Goal: Transaction & Acquisition: Purchase product/service

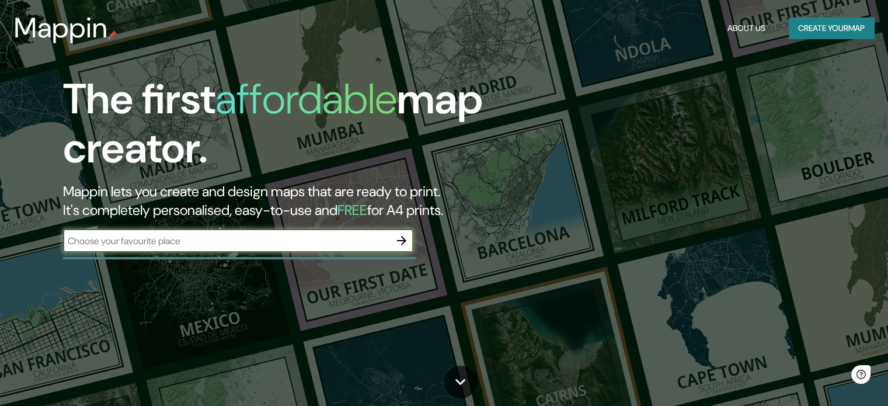
click at [203, 241] on input "text" at bounding box center [226, 240] width 327 height 13
type input "cheste universidad laboral"
click at [402, 240] on icon "button" at bounding box center [401, 240] width 9 height 9
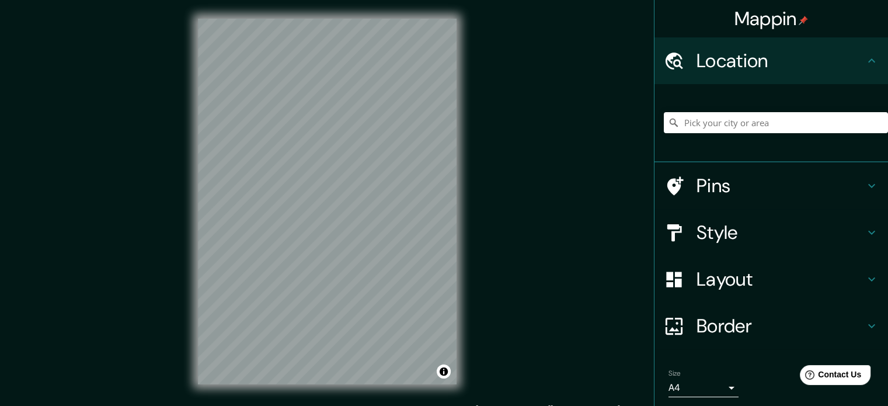
click at [462, 216] on div "© Mapbox © OpenStreetMap Improve this map" at bounding box center [327, 201] width 296 height 403
click at [738, 182] on h4 "Pins" at bounding box center [781, 185] width 168 height 23
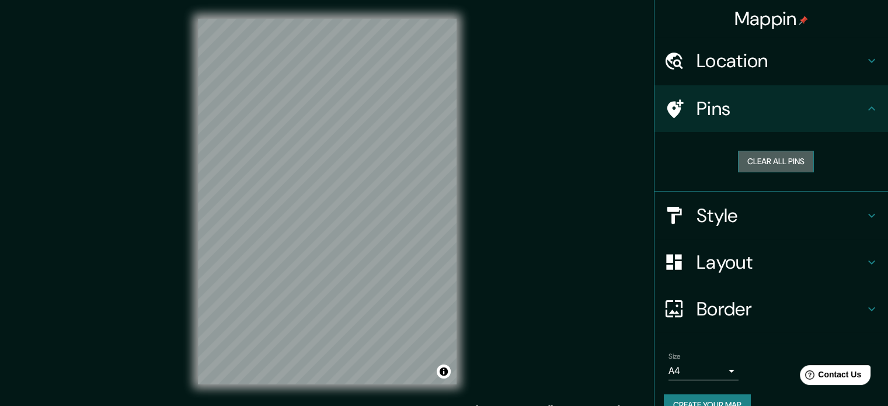
click at [750, 162] on button "Clear all pins" at bounding box center [776, 162] width 76 height 22
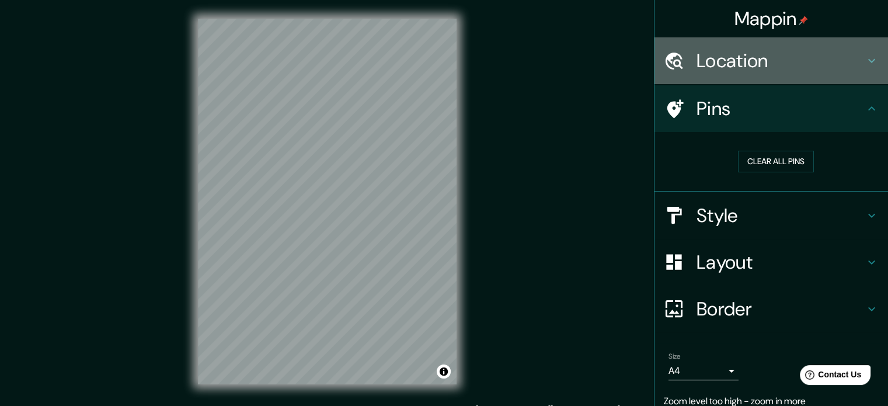
click at [805, 51] on h4 "Location" at bounding box center [781, 60] width 168 height 23
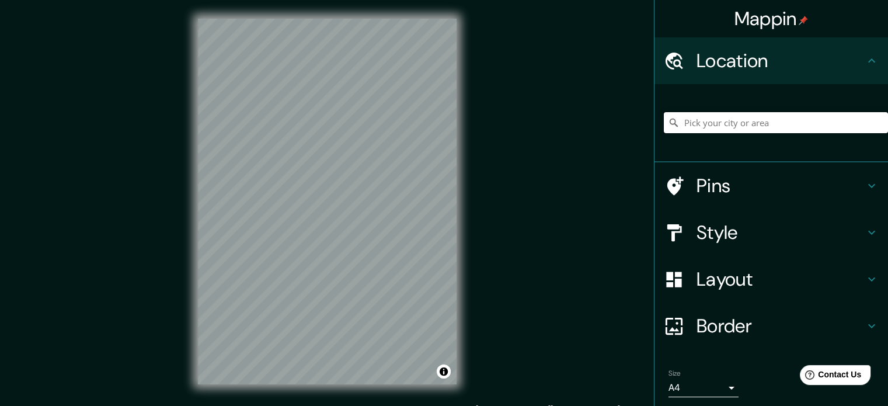
click at [737, 121] on input "Pick your city or area" at bounding box center [776, 122] width 224 height 21
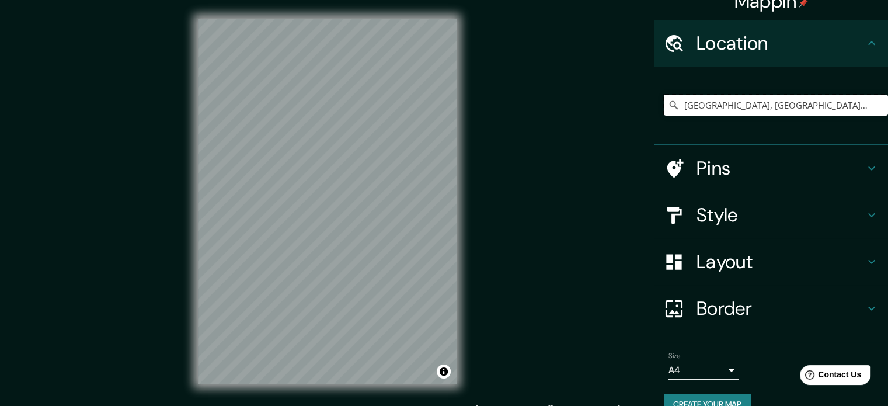
scroll to position [40, 0]
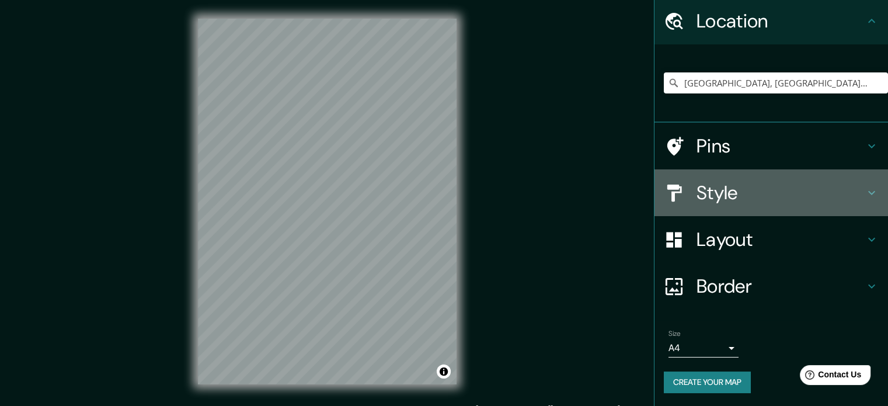
click at [744, 183] on h4 "Style" at bounding box center [781, 192] width 168 height 23
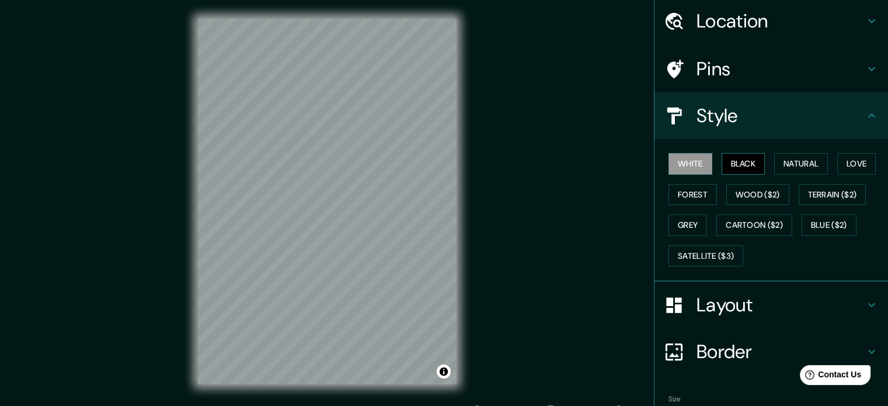
click at [735, 168] on button "Black" at bounding box center [744, 164] width 44 height 22
click at [789, 168] on button "Natural" at bounding box center [801, 164] width 54 height 22
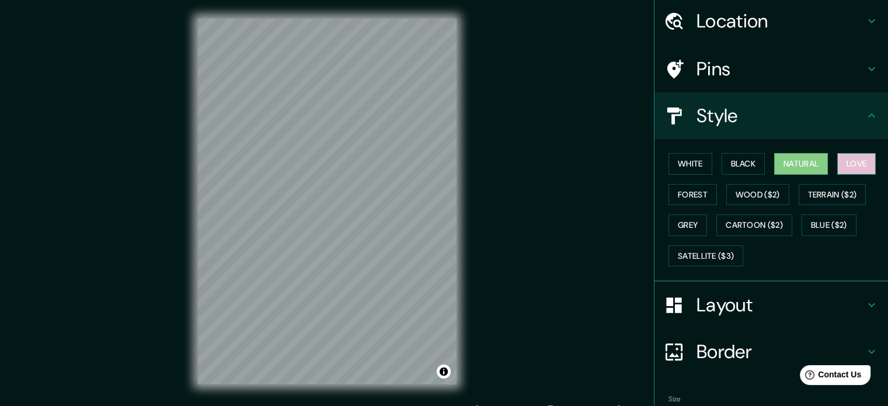
click at [855, 163] on button "Love" at bounding box center [856, 164] width 39 height 22
click at [692, 190] on button "Forest" at bounding box center [693, 195] width 48 height 22
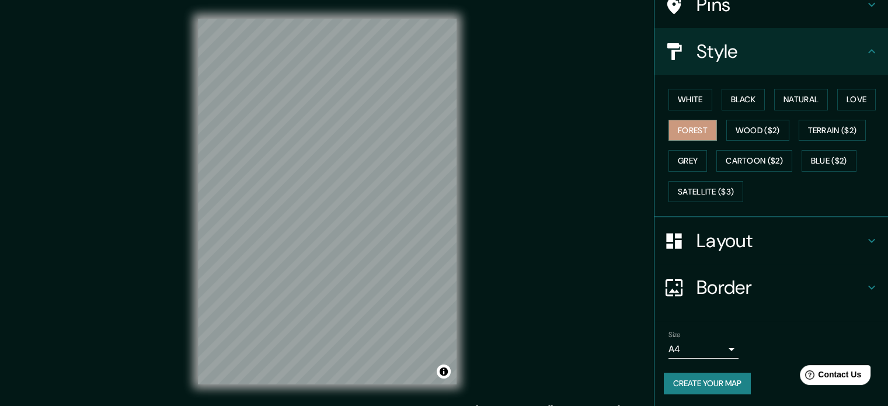
click at [736, 238] on h4 "Layout" at bounding box center [781, 240] width 168 height 23
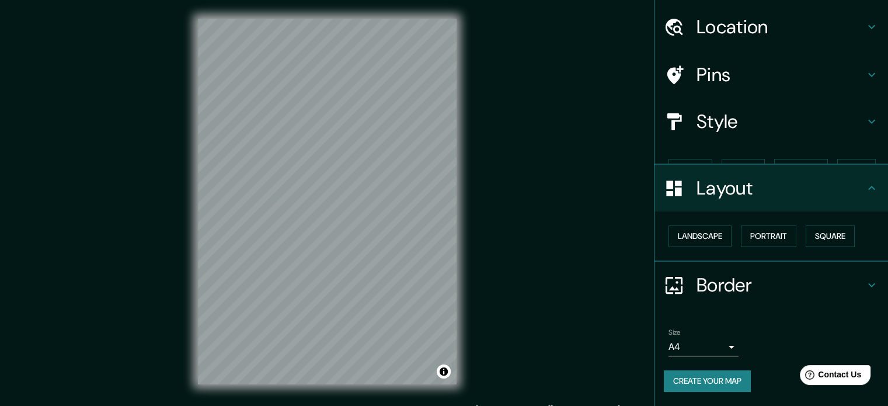
scroll to position [13, 0]
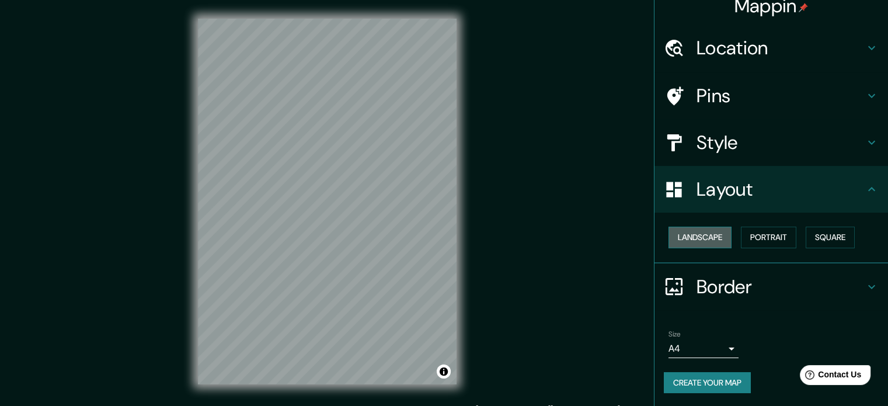
click at [684, 240] on button "Landscape" at bounding box center [700, 238] width 63 height 22
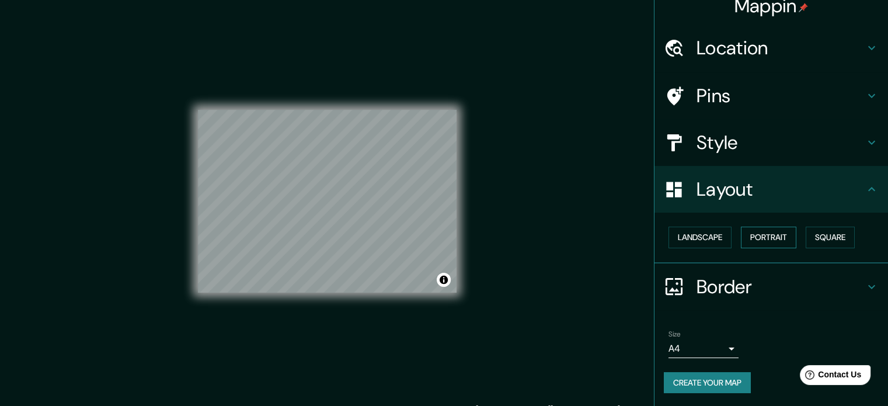
click at [742, 235] on button "Portrait" at bounding box center [768, 238] width 55 height 22
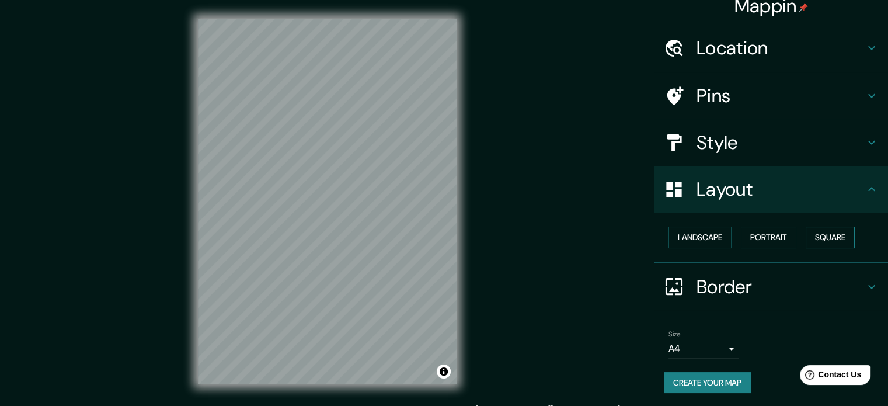
click at [822, 235] on button "Square" at bounding box center [830, 238] width 49 height 22
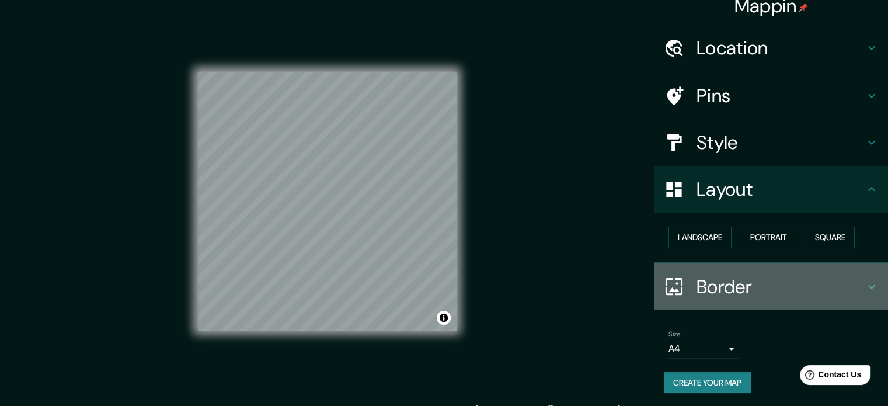
click at [690, 267] on div "Border" at bounding box center [771, 286] width 234 height 47
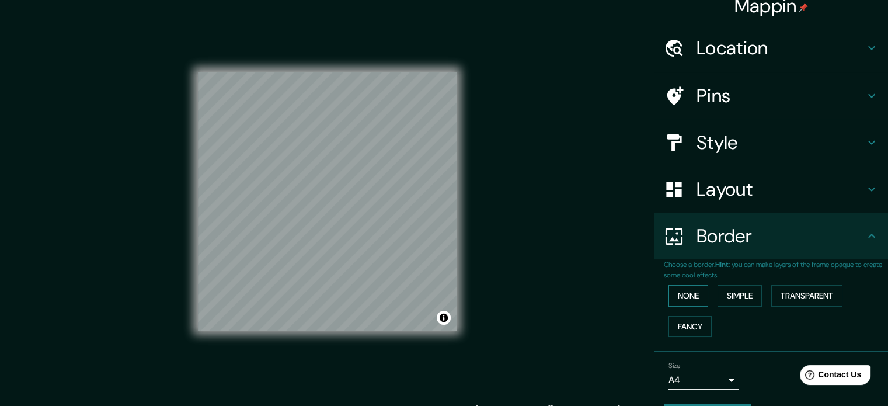
click at [684, 291] on button "None" at bounding box center [689, 296] width 40 height 22
click at [719, 294] on button "Simple" at bounding box center [740, 296] width 44 height 22
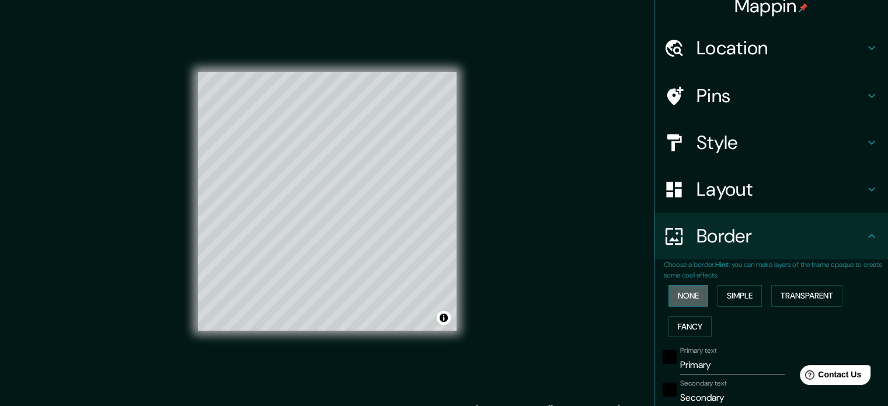
click at [691, 293] on button "None" at bounding box center [689, 296] width 40 height 22
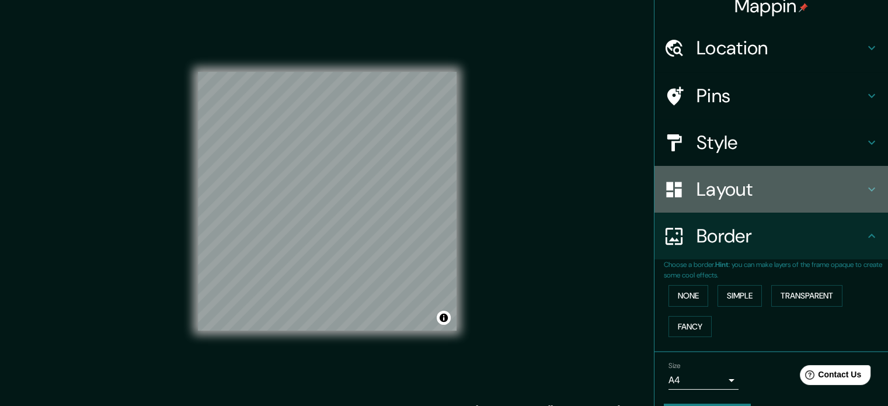
click at [727, 182] on h4 "Layout" at bounding box center [781, 188] width 168 height 23
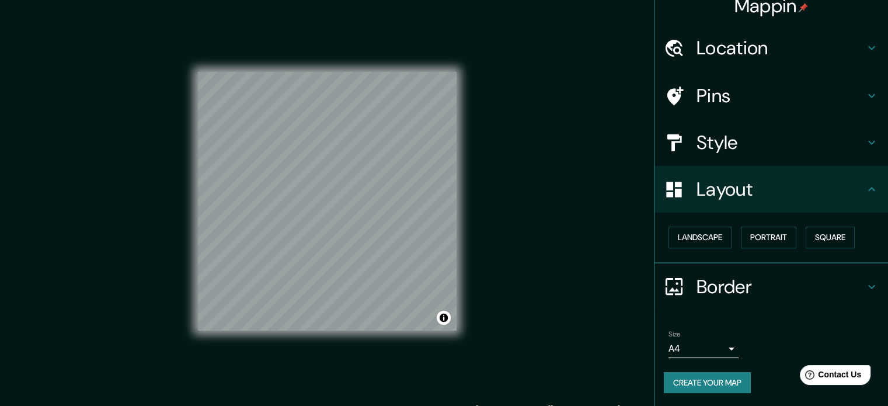
click at [724, 150] on h4 "Style" at bounding box center [781, 142] width 168 height 23
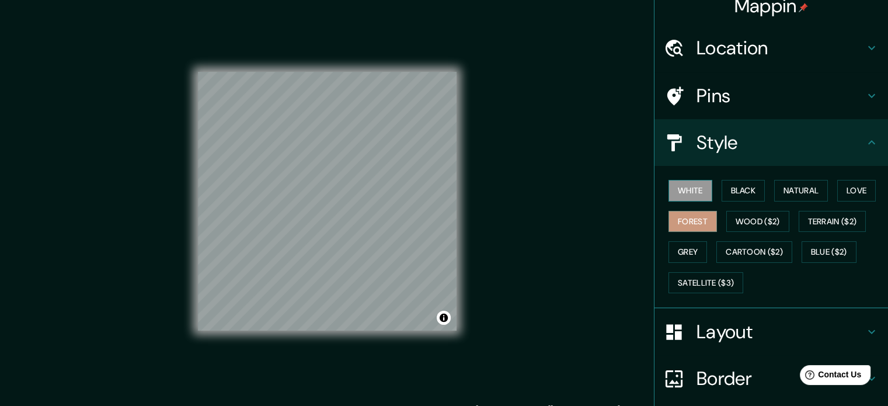
click at [684, 190] on button "White" at bounding box center [691, 191] width 44 height 22
click at [790, 191] on button "Natural" at bounding box center [801, 191] width 54 height 22
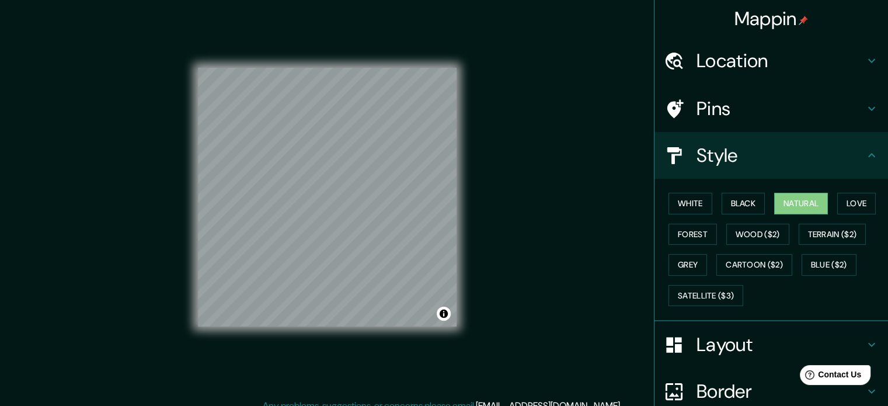
scroll to position [0, 0]
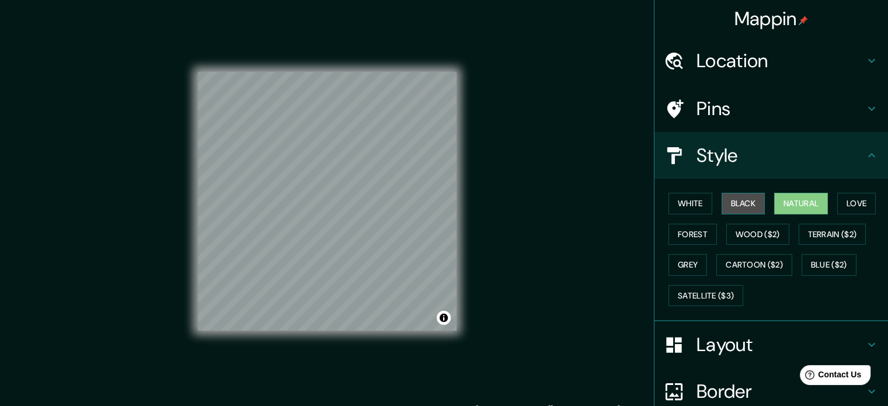
click at [757, 197] on button "Black" at bounding box center [744, 204] width 44 height 22
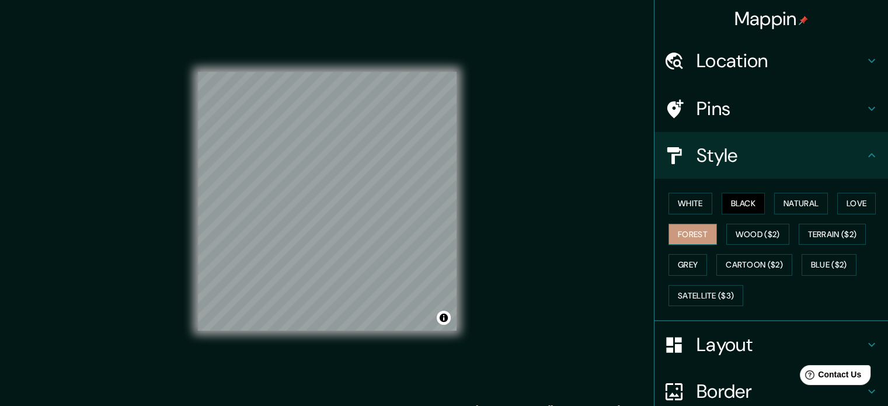
click at [688, 234] on button "Forest" at bounding box center [693, 235] width 48 height 22
click at [563, 361] on div "Mappin Location [GEOGRAPHIC_DATA], [GEOGRAPHIC_DATA], [GEOGRAPHIC_DATA][PERSON_…" at bounding box center [444, 211] width 888 height 422
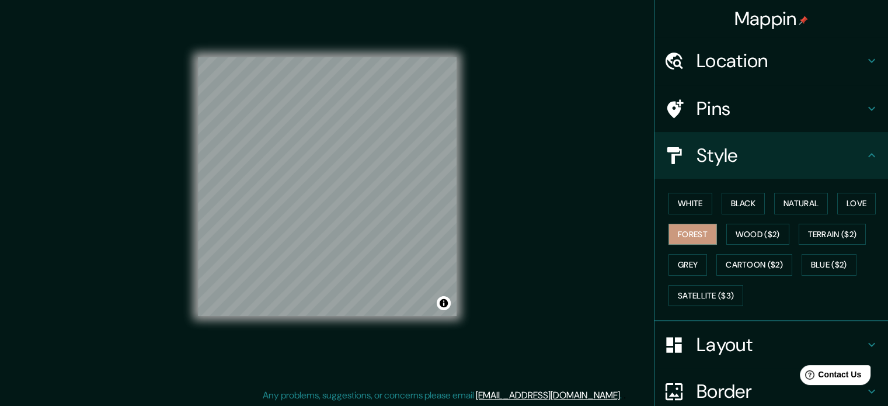
scroll to position [15, 0]
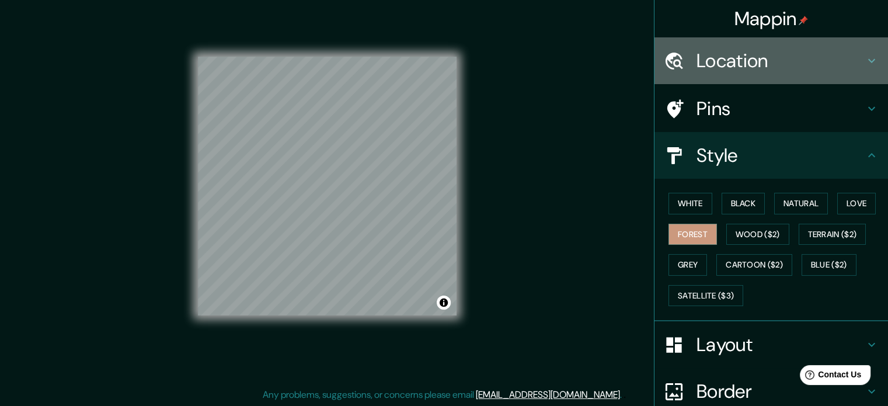
click at [740, 60] on h4 "Location" at bounding box center [781, 60] width 168 height 23
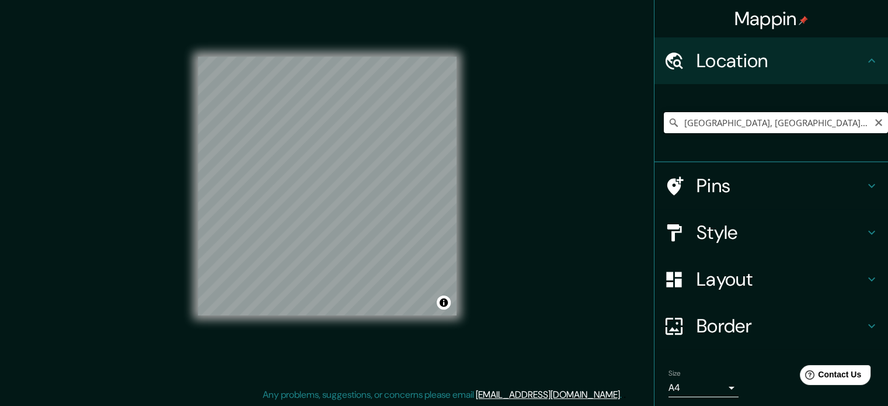
click at [723, 127] on input "[GEOGRAPHIC_DATA], [GEOGRAPHIC_DATA], [GEOGRAPHIC_DATA][PERSON_NAME], [GEOGRAPH…" at bounding box center [776, 122] width 224 height 21
click at [855, 126] on input "[GEOGRAPHIC_DATA], [GEOGRAPHIC_DATA], [GEOGRAPHIC_DATA][PERSON_NAME], [GEOGRAPH…" at bounding box center [776, 122] width 224 height 21
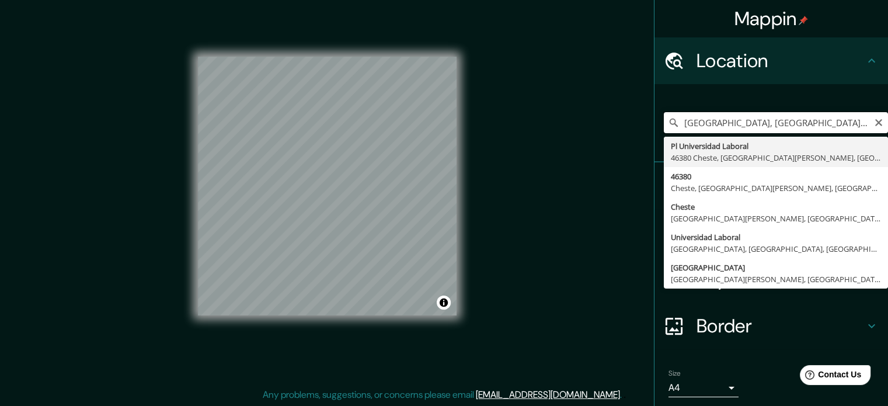
scroll to position [0, 0]
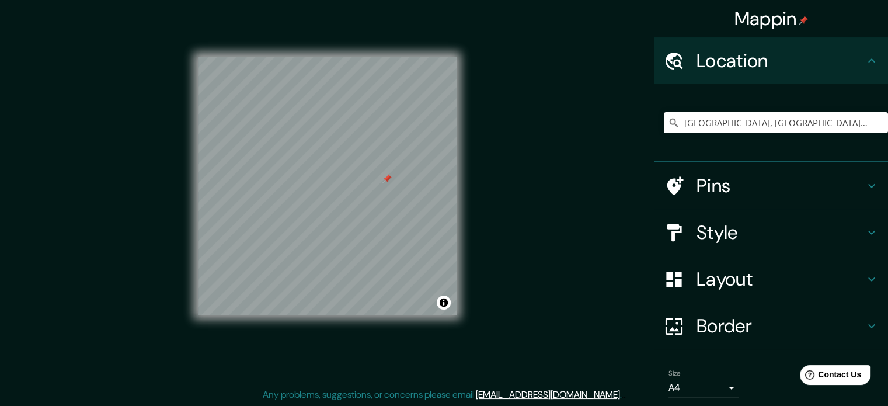
click at [387, 177] on div at bounding box center [386, 178] width 9 height 9
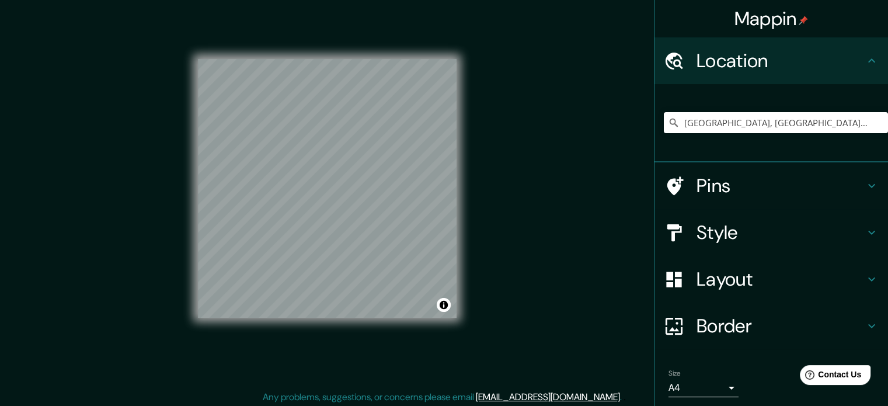
scroll to position [12, 0]
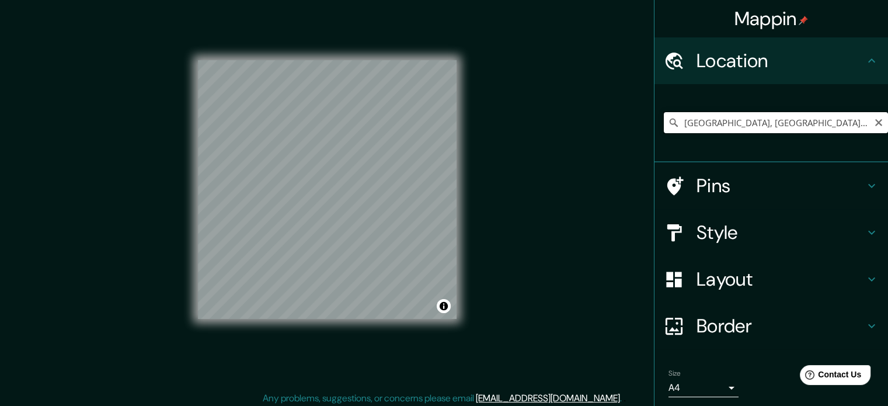
click at [743, 121] on input "[GEOGRAPHIC_DATA], [GEOGRAPHIC_DATA], [GEOGRAPHIC_DATA][PERSON_NAME], [GEOGRAPH…" at bounding box center [776, 122] width 224 height 21
click at [854, 127] on input "[GEOGRAPHIC_DATA], [GEOGRAPHIC_DATA], [GEOGRAPHIC_DATA][PERSON_NAME], [GEOGRAPH…" at bounding box center [776, 122] width 224 height 21
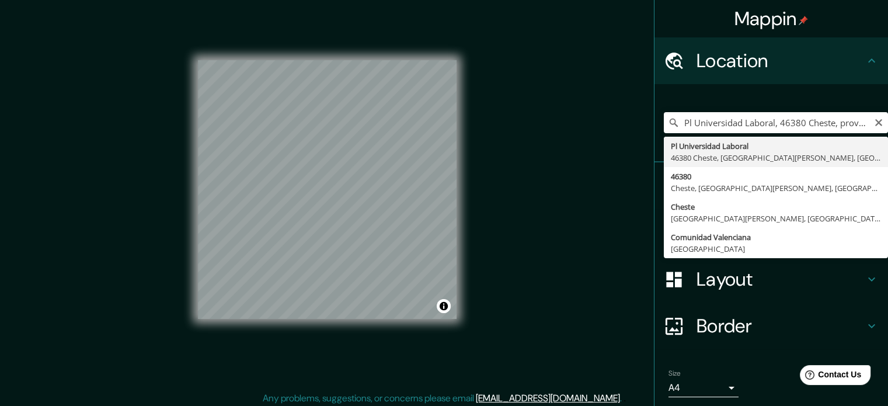
type input "[GEOGRAPHIC_DATA], [GEOGRAPHIC_DATA], [GEOGRAPHIC_DATA][PERSON_NAME], [GEOGRAPH…"
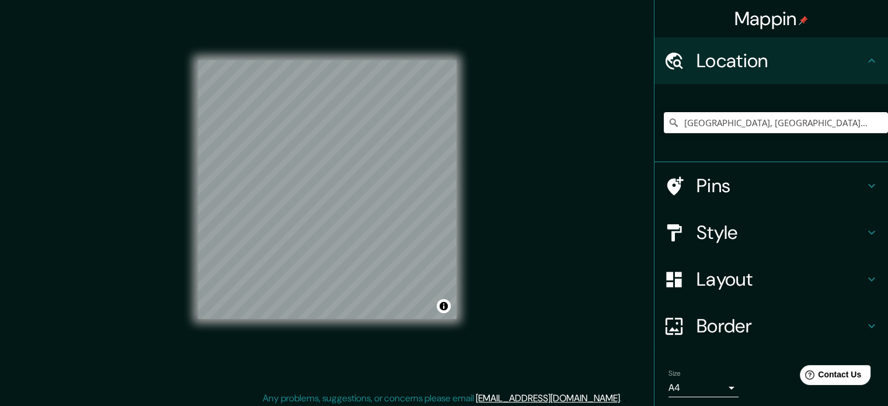
click at [799, 283] on h4 "Layout" at bounding box center [781, 278] width 168 height 23
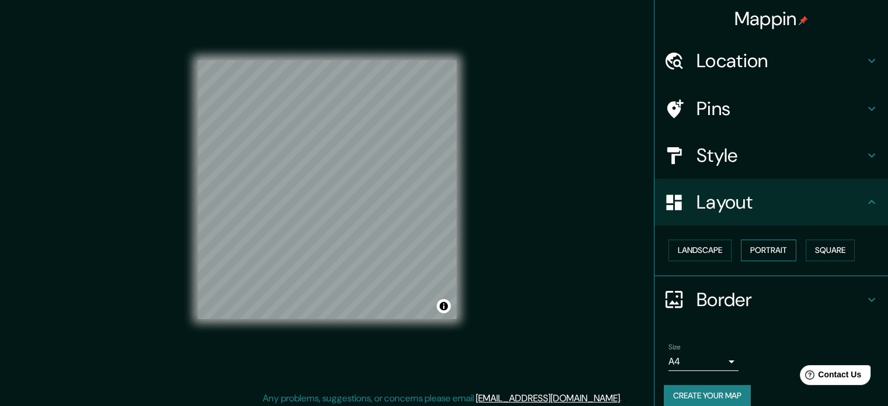
click at [785, 250] on button "Portrait" at bounding box center [768, 250] width 55 height 22
click at [786, 250] on button "Portrait" at bounding box center [768, 250] width 55 height 22
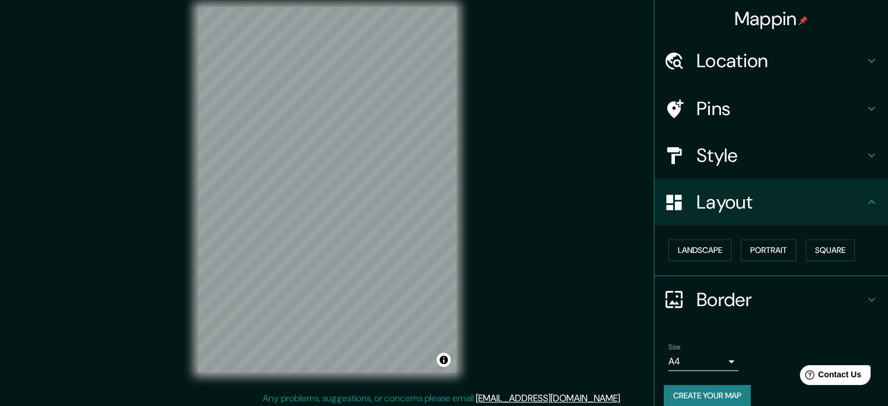
click at [710, 121] on div "Pins" at bounding box center [771, 108] width 234 height 47
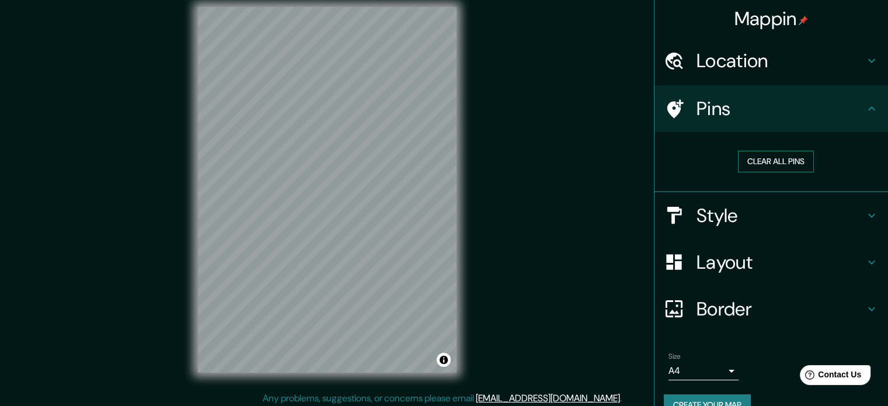
click at [791, 161] on button "Clear all pins" at bounding box center [776, 162] width 76 height 22
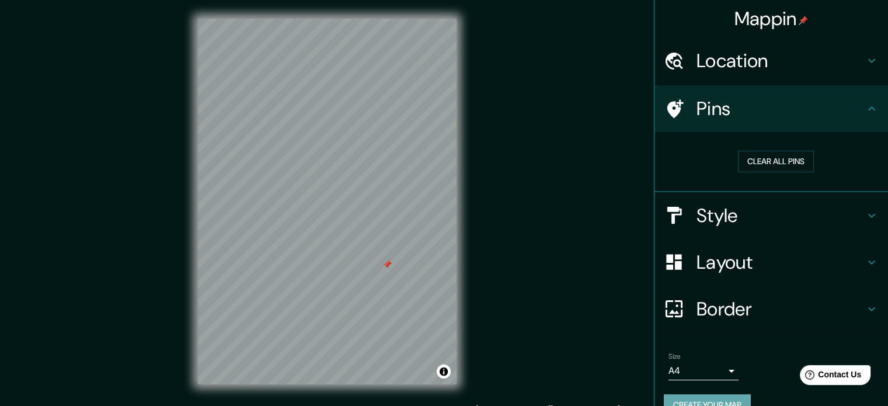
click at [724, 401] on button "Create your map" at bounding box center [707, 405] width 87 height 22
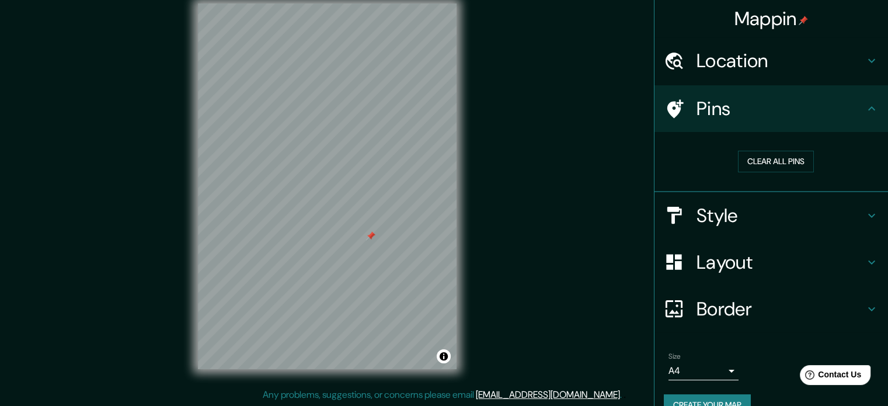
click at [708, 397] on button "Create your map" at bounding box center [707, 405] width 87 height 22
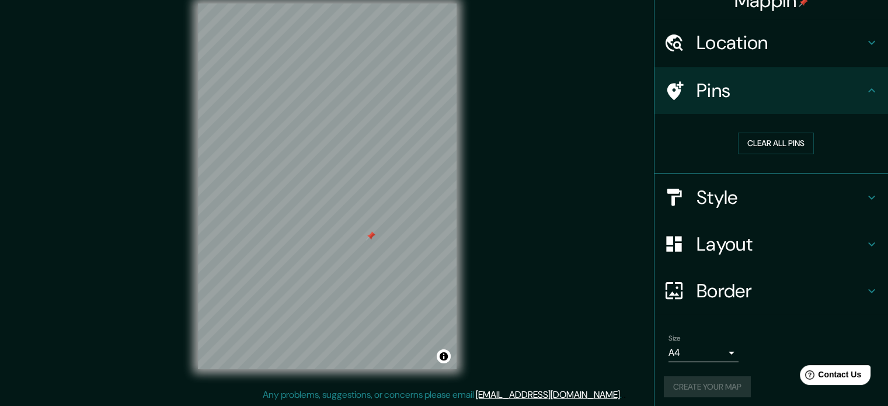
scroll to position [22, 0]
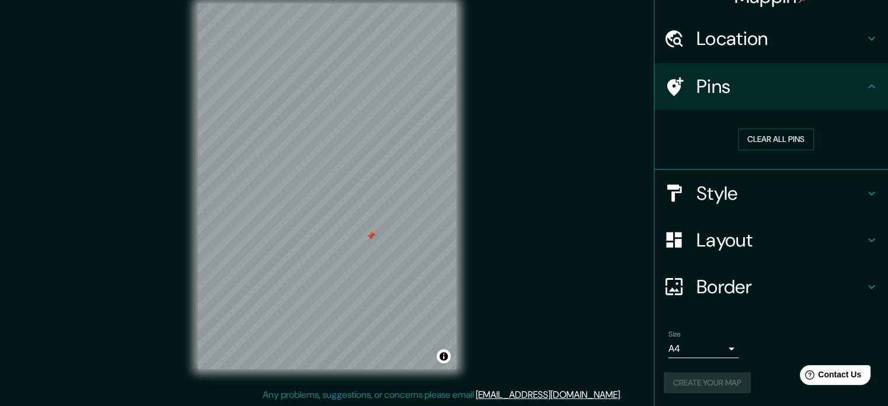
click at [710, 343] on body "Mappin Location [GEOGRAPHIC_DATA], [GEOGRAPHIC_DATA], [GEOGRAPHIC_DATA][PERSON_…" at bounding box center [444, 188] width 888 height 406
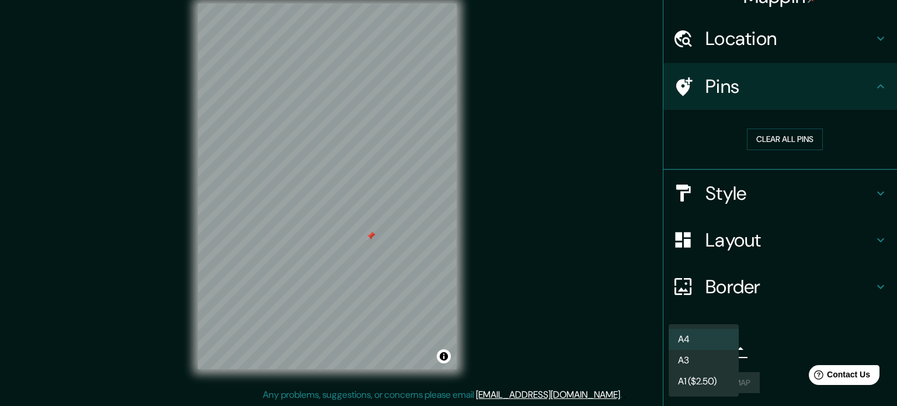
click at [781, 328] on div at bounding box center [448, 203] width 897 height 406
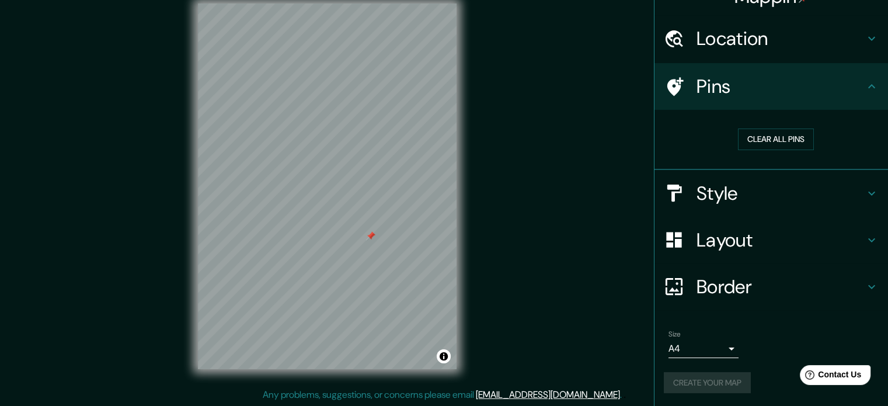
click at [692, 378] on div "Create your map" at bounding box center [771, 383] width 215 height 22
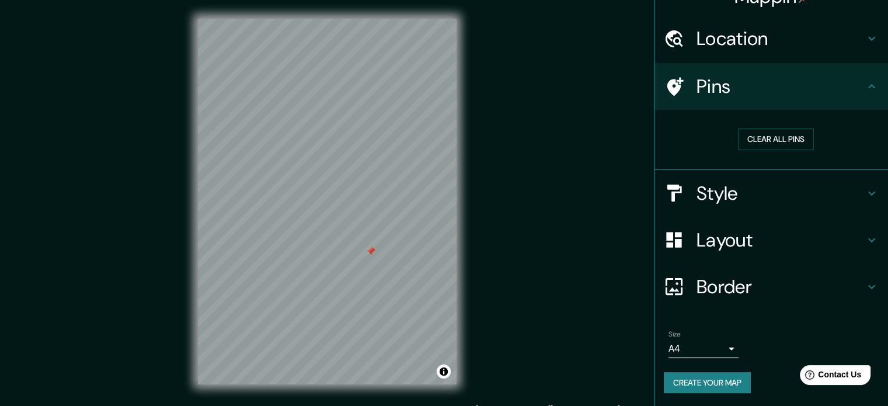
click at [702, 394] on div "Size A4 single Create your map" at bounding box center [771, 364] width 215 height 78
click at [696, 384] on button "Create your map" at bounding box center [707, 383] width 87 height 22
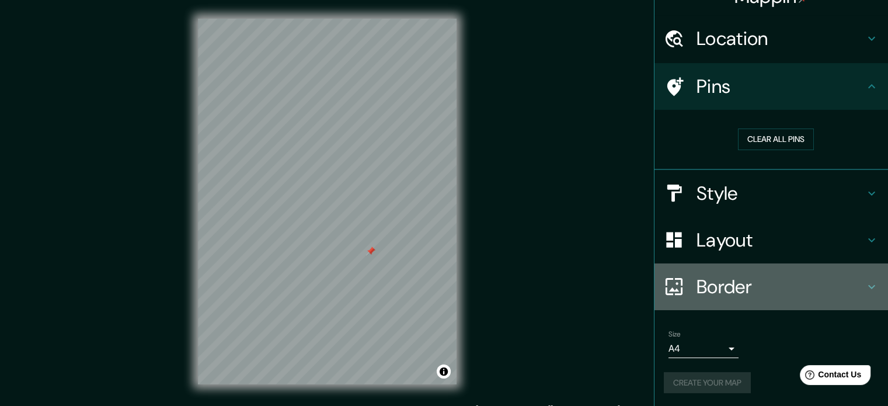
click at [712, 278] on h4 "Border" at bounding box center [781, 286] width 168 height 23
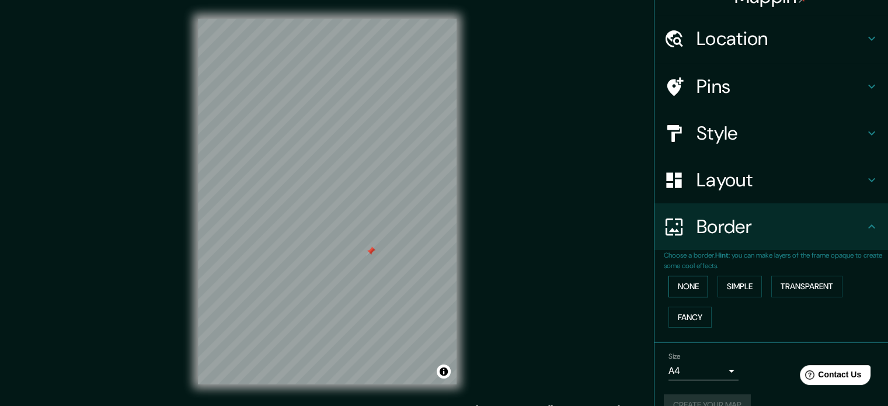
click at [669, 283] on button "None" at bounding box center [689, 287] width 40 height 22
click at [688, 268] on p "Choose a border. Hint : you can make layers of the frame opaque to create some …" at bounding box center [776, 260] width 224 height 21
click at [726, 144] on h4 "Style" at bounding box center [781, 132] width 168 height 23
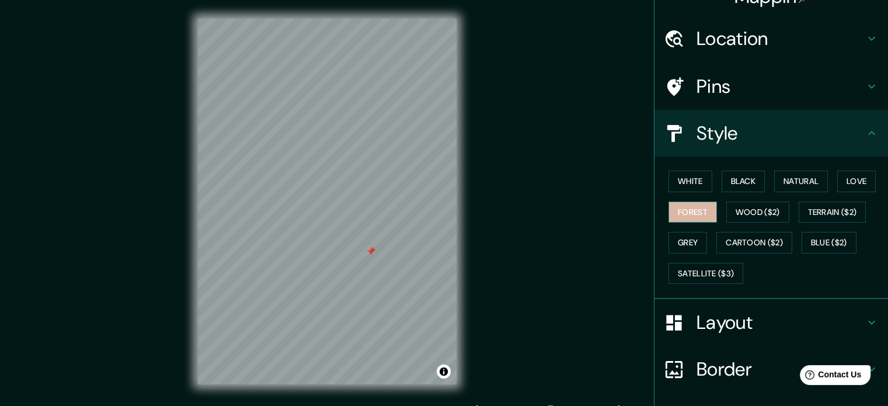
click at [696, 205] on button "Forest" at bounding box center [693, 212] width 48 height 22
click at [737, 89] on h4 "Pins" at bounding box center [781, 86] width 168 height 23
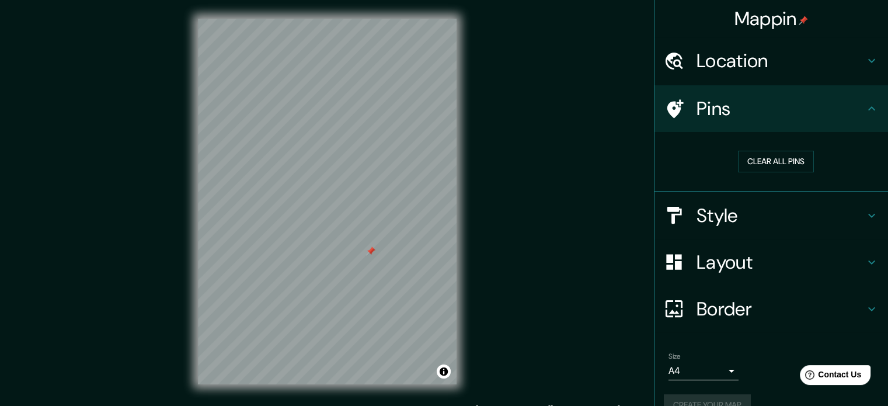
scroll to position [0, 0]
click at [780, 54] on h4 "Location" at bounding box center [781, 60] width 168 height 23
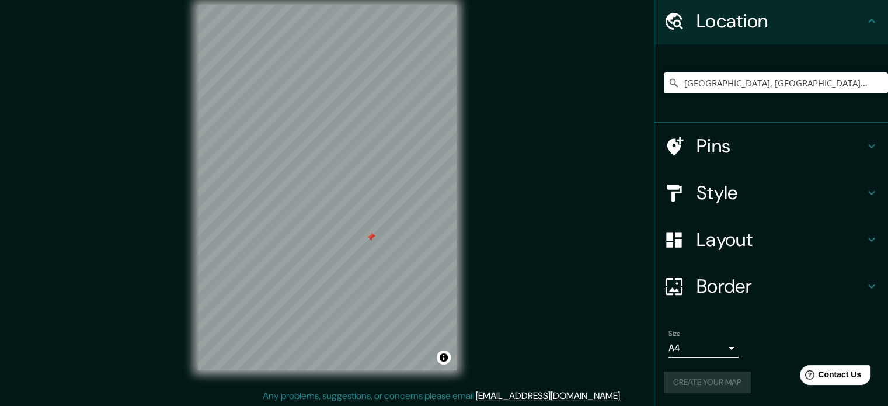
scroll to position [15, 0]
click at [680, 379] on div "Create your map" at bounding box center [771, 382] width 215 height 22
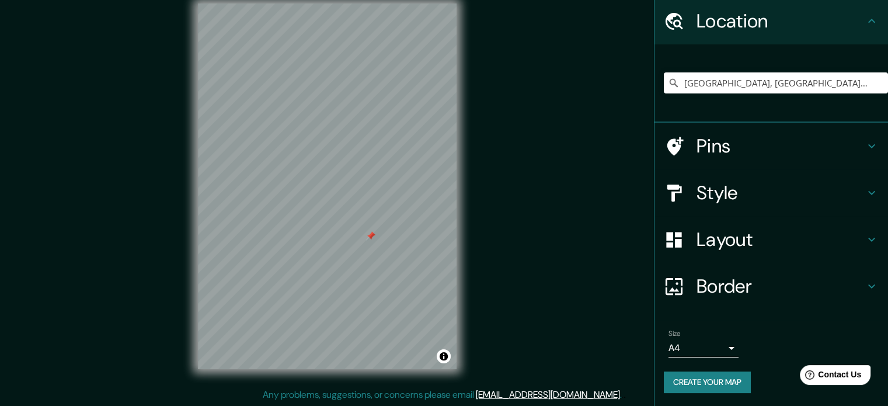
click at [726, 308] on div "Border" at bounding box center [771, 286] width 234 height 47
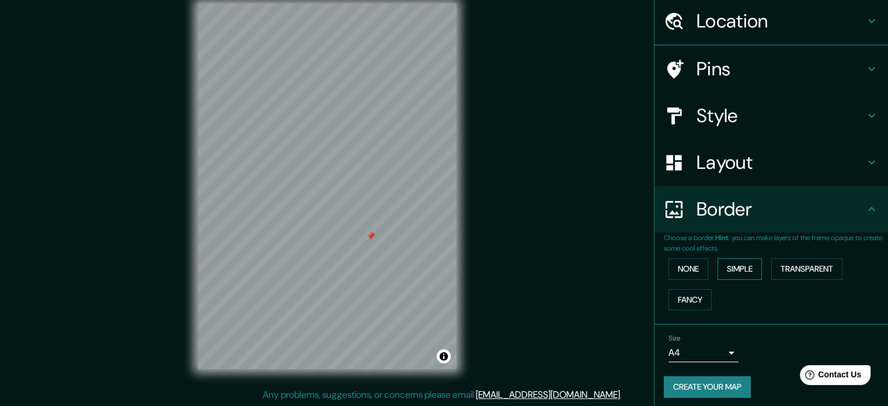
scroll to position [40, 0]
click at [684, 263] on button "None" at bounding box center [689, 269] width 40 height 22
click at [692, 383] on button "Create your map" at bounding box center [707, 388] width 87 height 22
click at [741, 267] on button "Simple" at bounding box center [740, 269] width 44 height 22
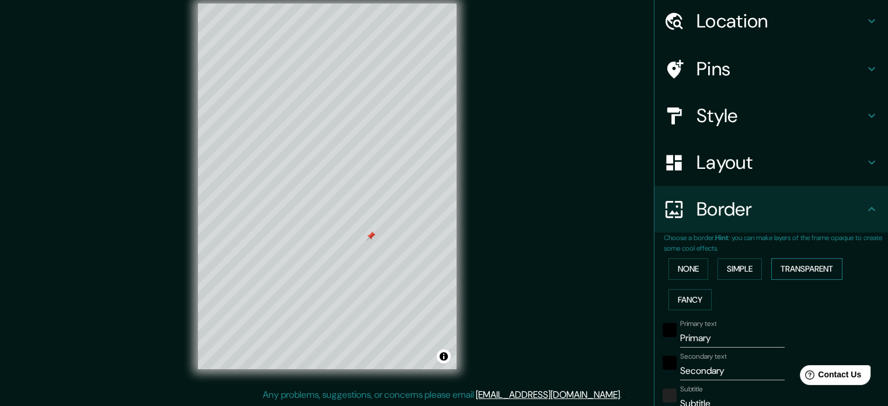
click at [771, 263] on button "Transparent" at bounding box center [806, 269] width 71 height 22
click at [674, 303] on button "Fancy" at bounding box center [690, 300] width 43 height 22
click at [684, 268] on button "None" at bounding box center [689, 269] width 40 height 22
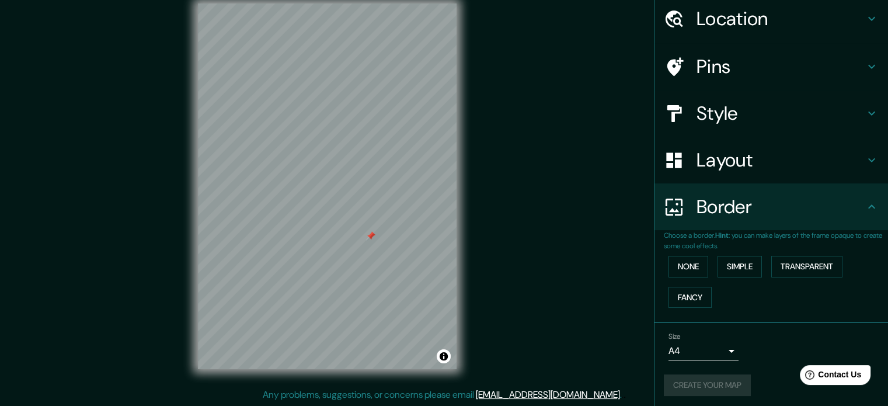
scroll to position [44, 0]
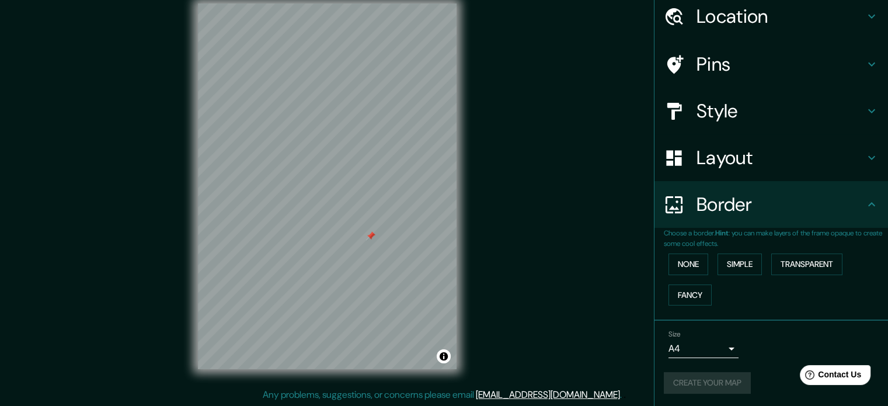
click at [713, 377] on div "Create your map" at bounding box center [771, 383] width 215 height 22
click at [723, 336] on div "Size A4 single" at bounding box center [704, 344] width 70 height 28
click at [727, 343] on body "Mappin Location [GEOGRAPHIC_DATA], 46380 Cheste, [GEOGRAPHIC_DATA][PERSON_NAME]…" at bounding box center [444, 188] width 888 height 406
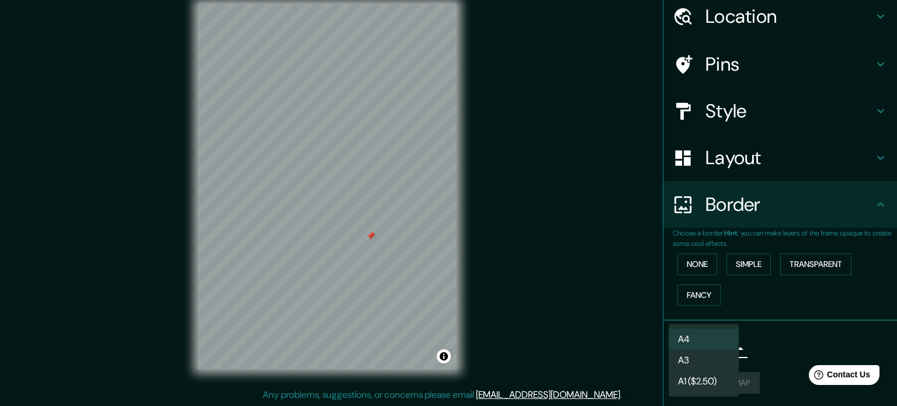
click at [702, 340] on li "A4" at bounding box center [704, 339] width 70 height 21
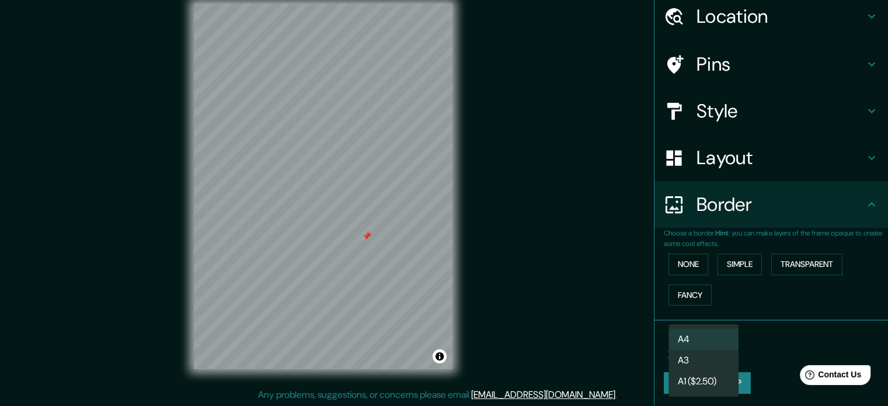
click at [698, 345] on body "Mappin Location [GEOGRAPHIC_DATA], 46380 Cheste, [GEOGRAPHIC_DATA][PERSON_NAME]…" at bounding box center [444, 188] width 888 height 406
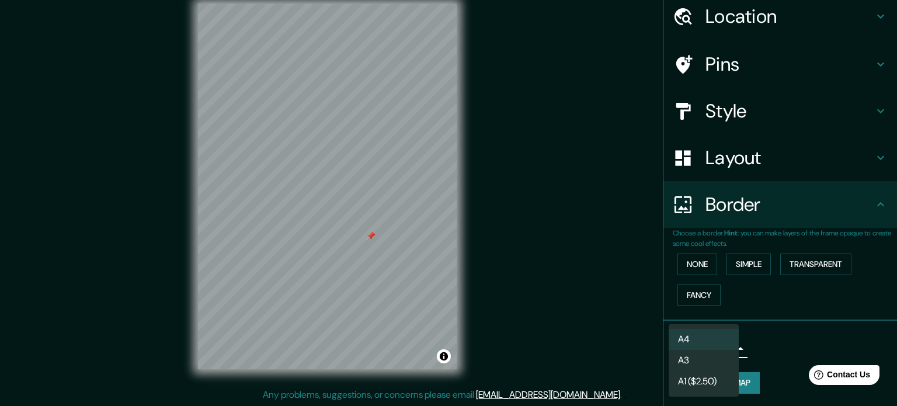
click at [697, 357] on li "A3" at bounding box center [704, 360] width 70 height 21
type input "a4"
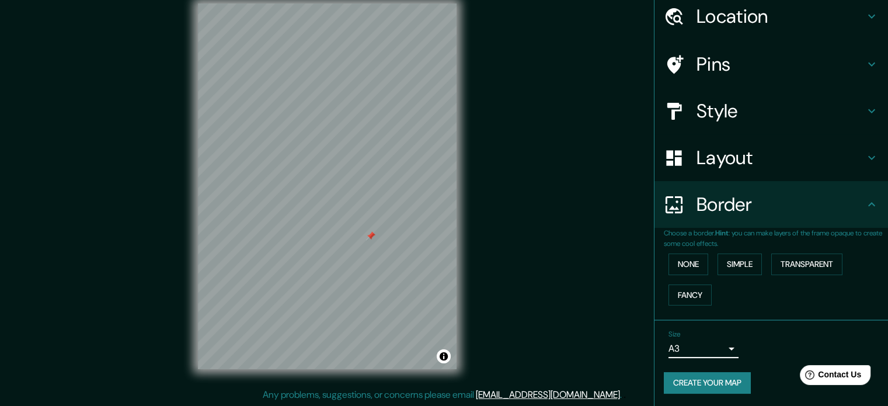
click at [698, 380] on button "Create your map" at bounding box center [707, 383] width 87 height 22
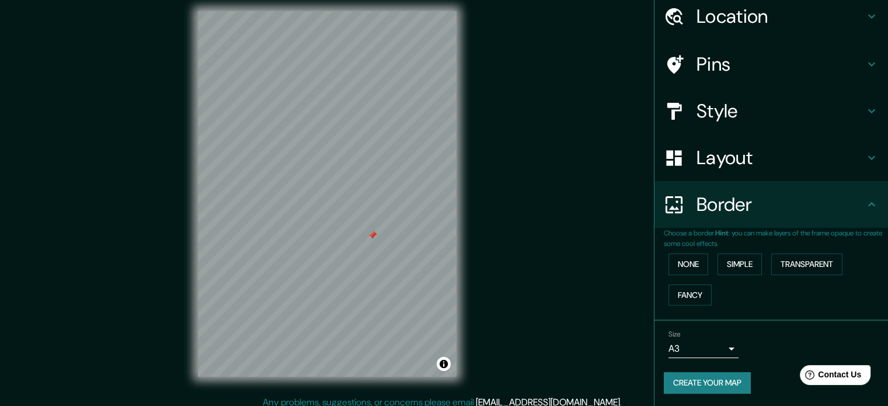
scroll to position [0, 0]
